Goal: Obtain resource: Download file/media

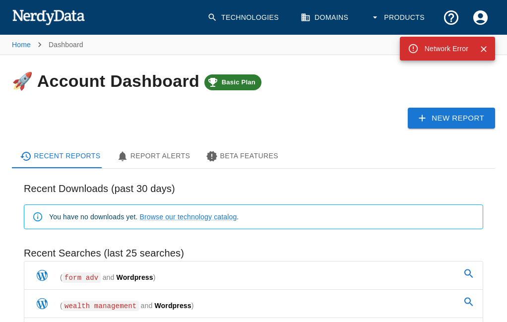
click at [196, 272] on link "( form adv and Wordpress )" at bounding box center [253, 276] width 459 height 28
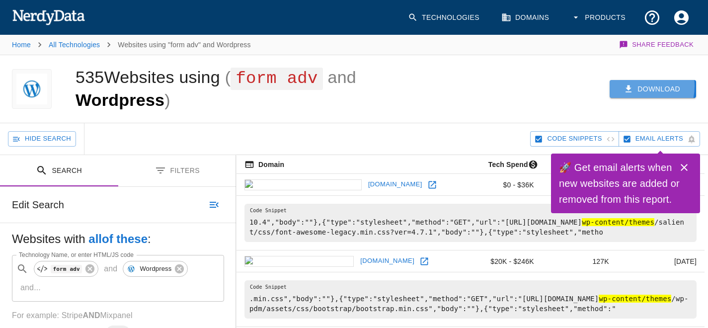
click at [507, 86] on button "Download" at bounding box center [652, 89] width 86 height 18
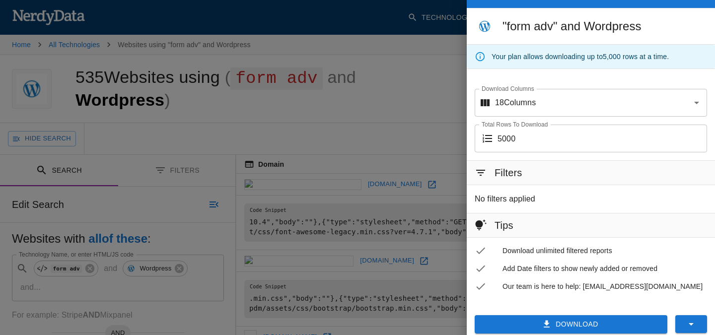
scroll to position [35, 0]
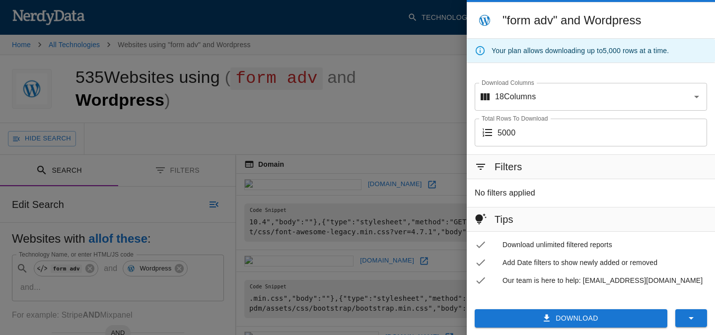
click at [504, 322] on button "Download" at bounding box center [571, 318] width 193 height 18
